Goal: Task Accomplishment & Management: Manage account settings

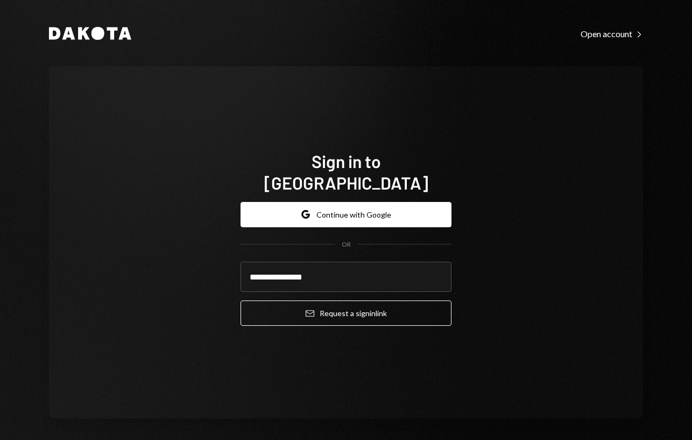
click at [325, 300] on button "Email Request a sign in link" at bounding box center [346, 312] width 211 height 25
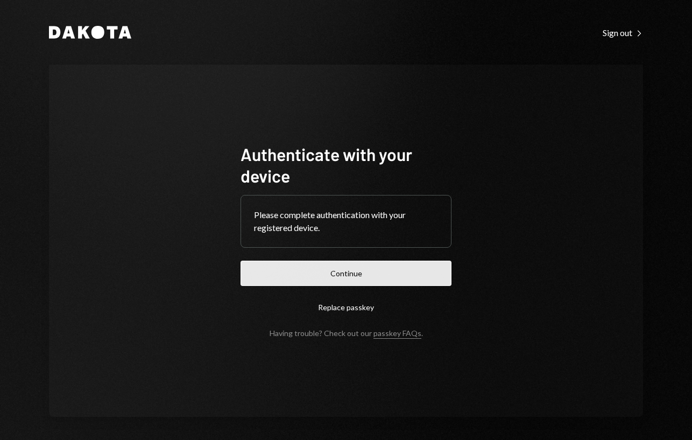
click at [363, 275] on button "Continue" at bounding box center [346, 273] width 211 height 25
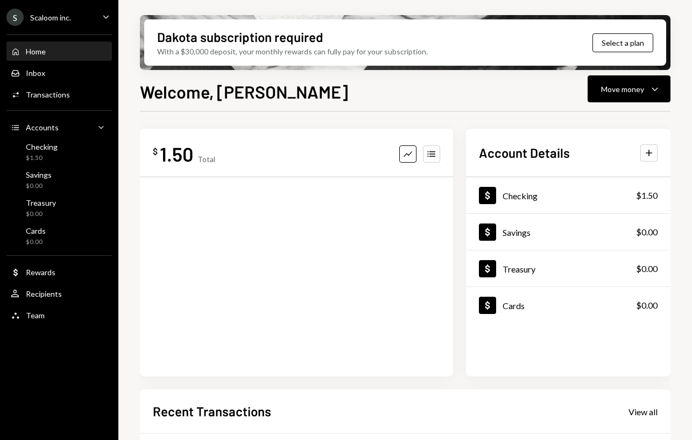
click at [461, 275] on div "$ 1.50 Total Graph Accounts Account Details Plus Dollar Checking $1.50 Dollar S…" at bounding box center [405, 253] width 531 height 248
